Goal: Use online tool/utility: Utilize a website feature to perform a specific function

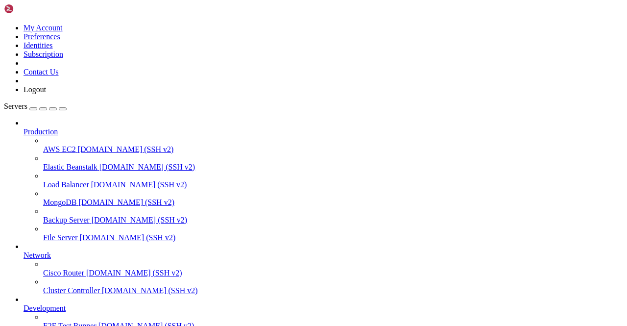
scroll to position [122, 0]
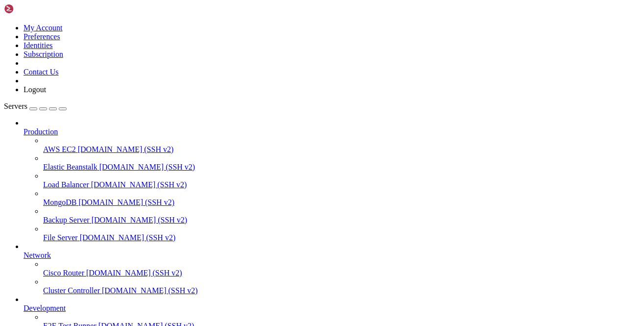
scroll to position [965, 0]
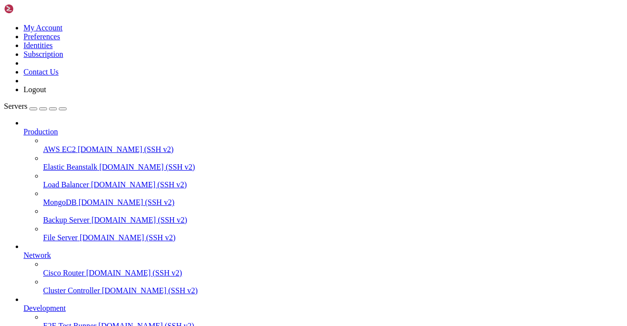
scroll to position [0, 0]
